Goal: Task Accomplishment & Management: Manage account settings

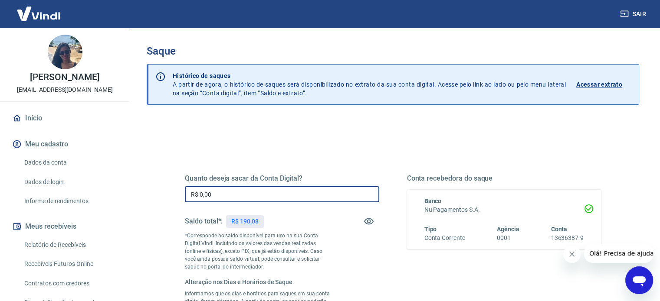
click at [307, 189] on input "R$ 0,00" at bounding box center [282, 194] width 194 height 16
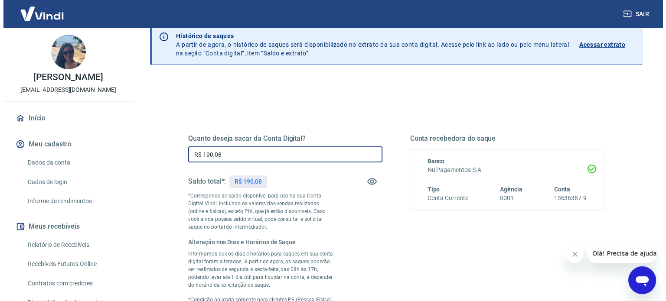
scroll to position [130, 0]
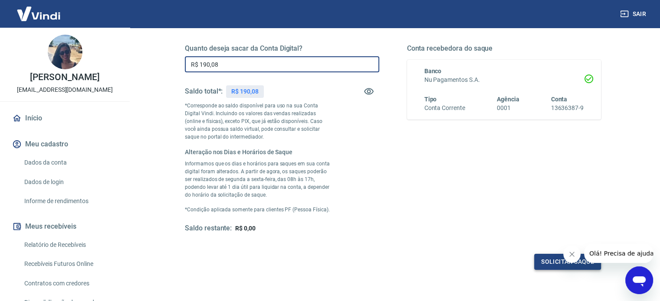
type input "R$ 190,08"
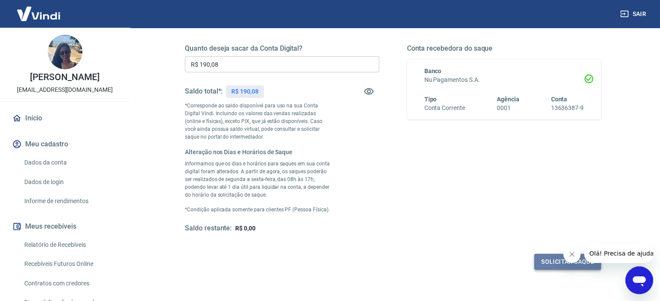
click at [539, 260] on button "Solicitar saque" at bounding box center [567, 262] width 67 height 16
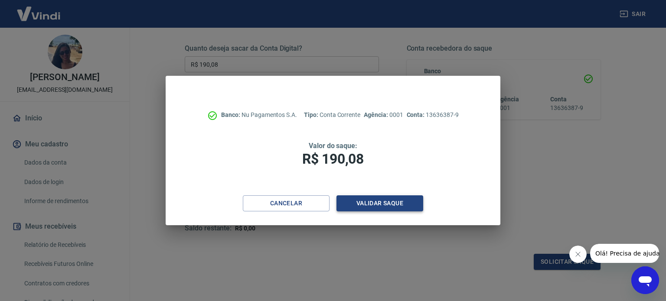
click at [402, 205] on button "Validar saque" at bounding box center [379, 204] width 87 height 16
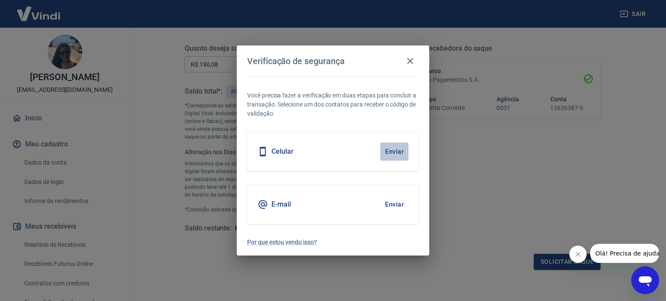
click at [392, 153] on button "Enviar" at bounding box center [394, 152] width 28 height 18
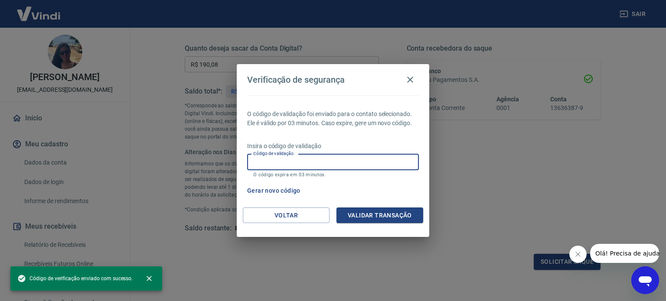
click at [394, 159] on input "Código de validação" at bounding box center [333, 162] width 172 height 16
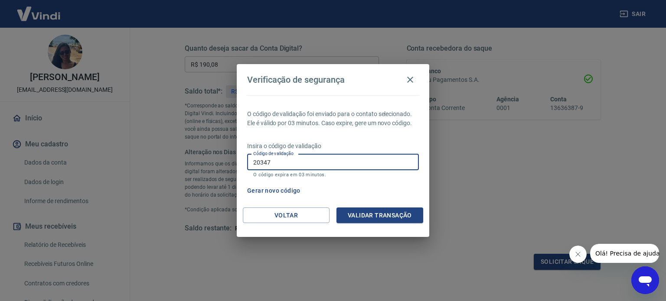
click at [352, 156] on input "20347" at bounding box center [333, 162] width 172 height 16
type input "203476"
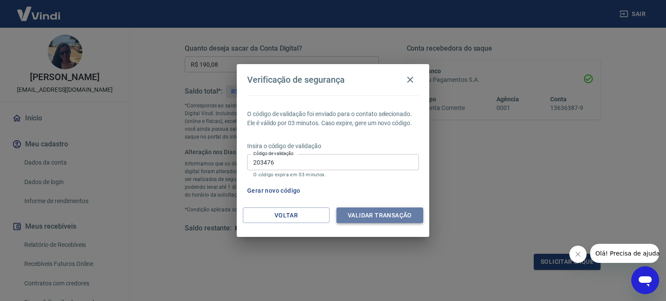
click at [385, 212] on button "Validar transação" at bounding box center [379, 216] width 87 height 16
